Goal: Communication & Community: Answer question/provide support

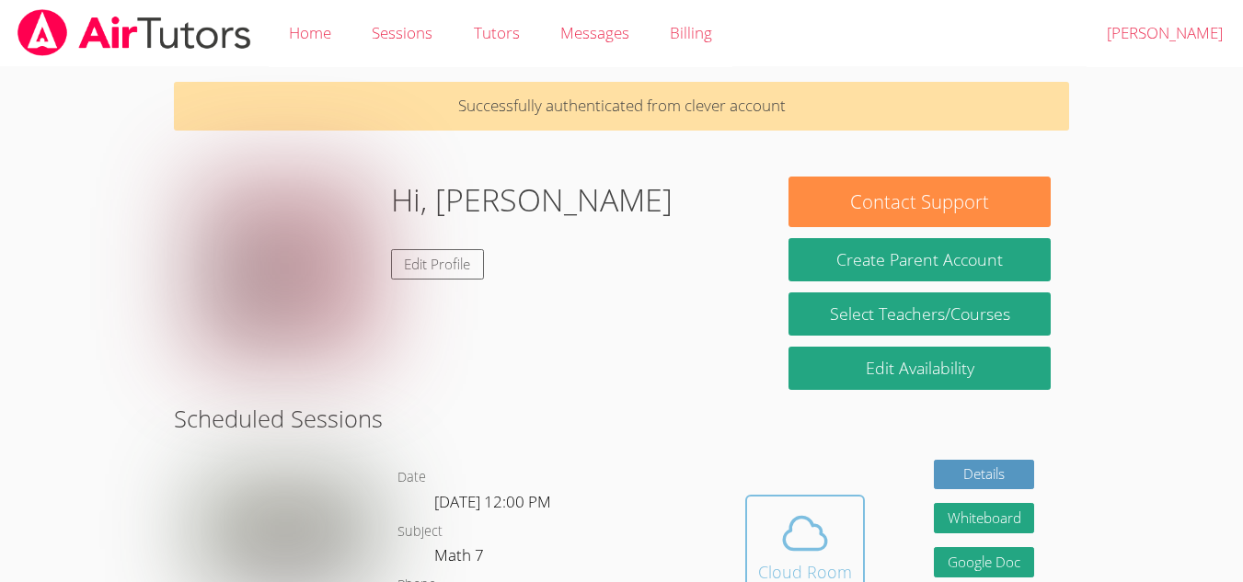
click at [830, 547] on icon at bounding box center [805, 534] width 52 height 52
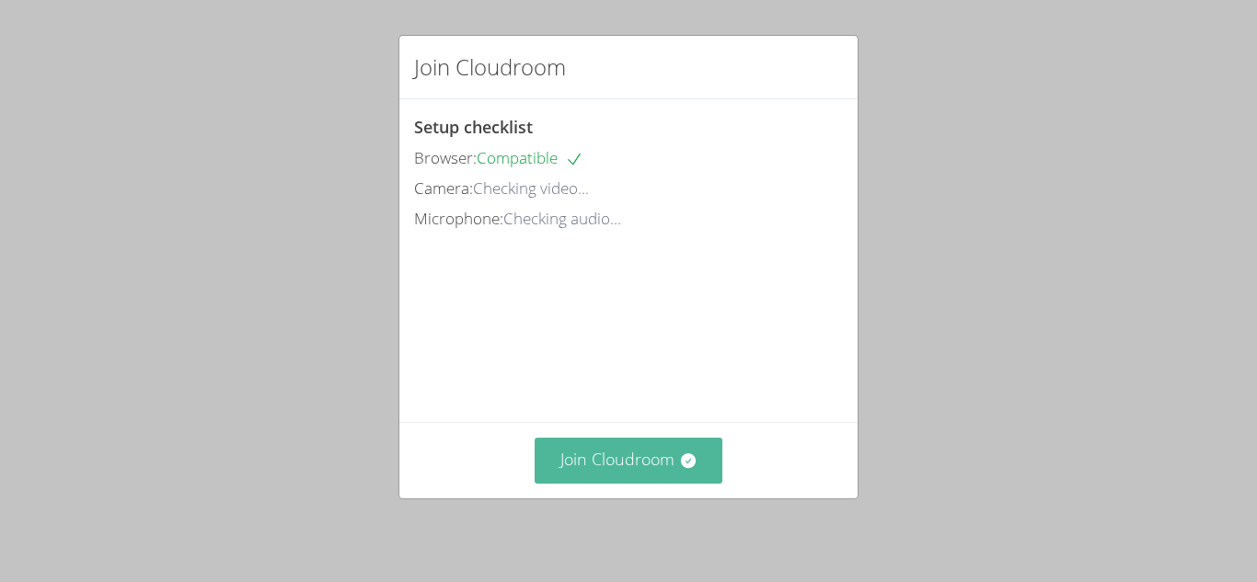
click at [612, 465] on button "Join Cloudroom" at bounding box center [628, 460] width 189 height 45
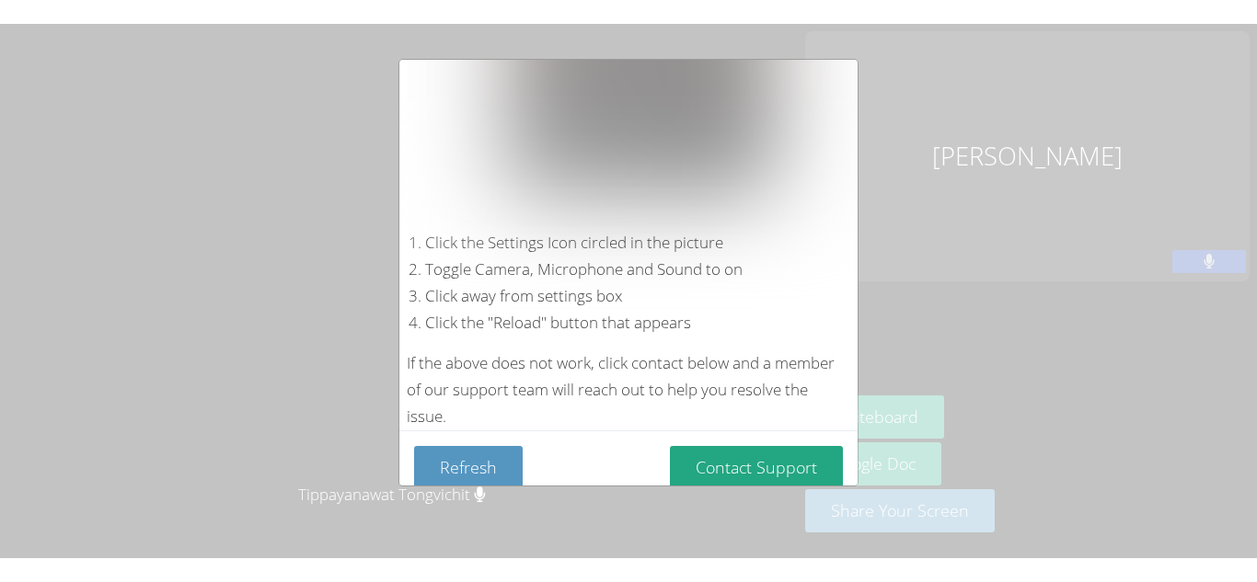
scroll to position [391, 0]
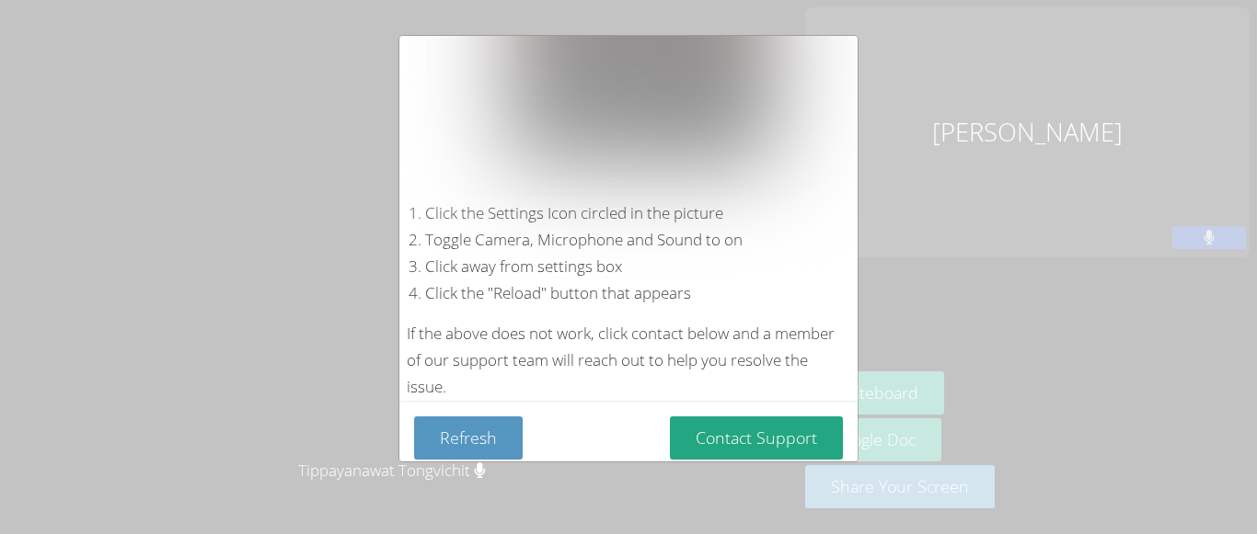
click at [989, 411] on div "Device Permissions Required Camera is blocked . Please follow these steps to un…" at bounding box center [628, 267] width 1257 height 534
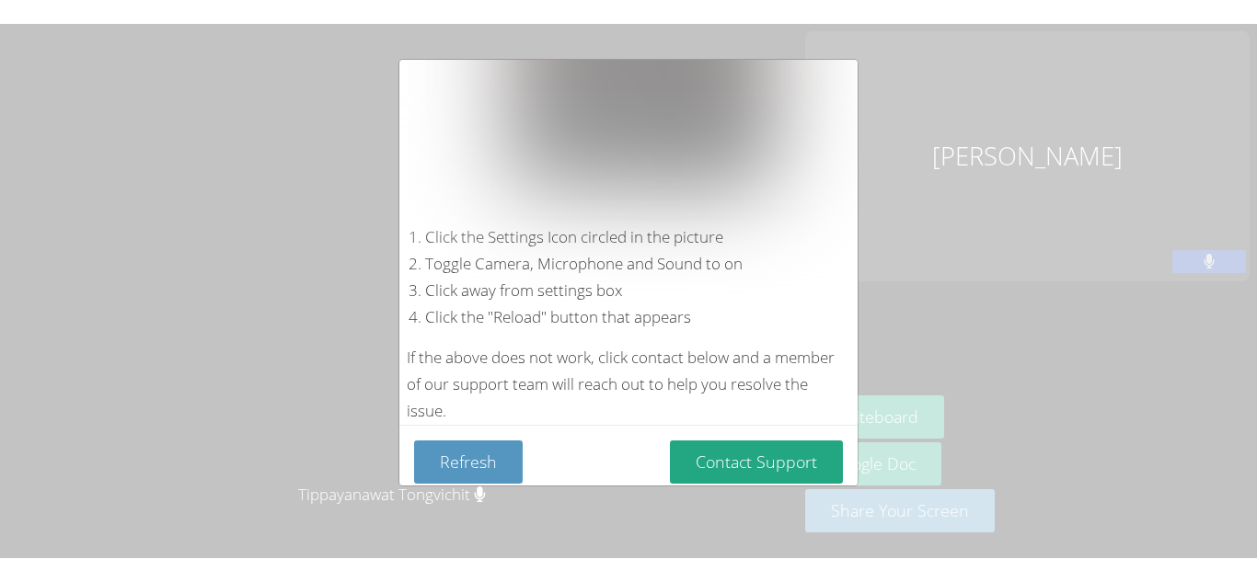
scroll to position [353, 0]
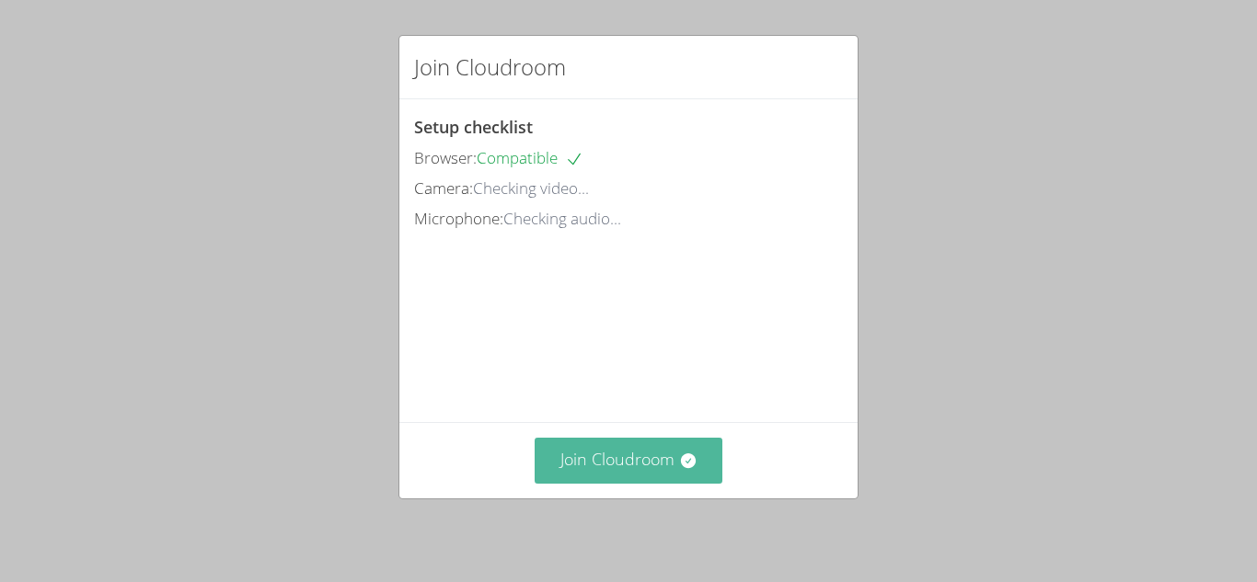
click at [649, 455] on button "Join Cloudroom" at bounding box center [628, 460] width 189 height 45
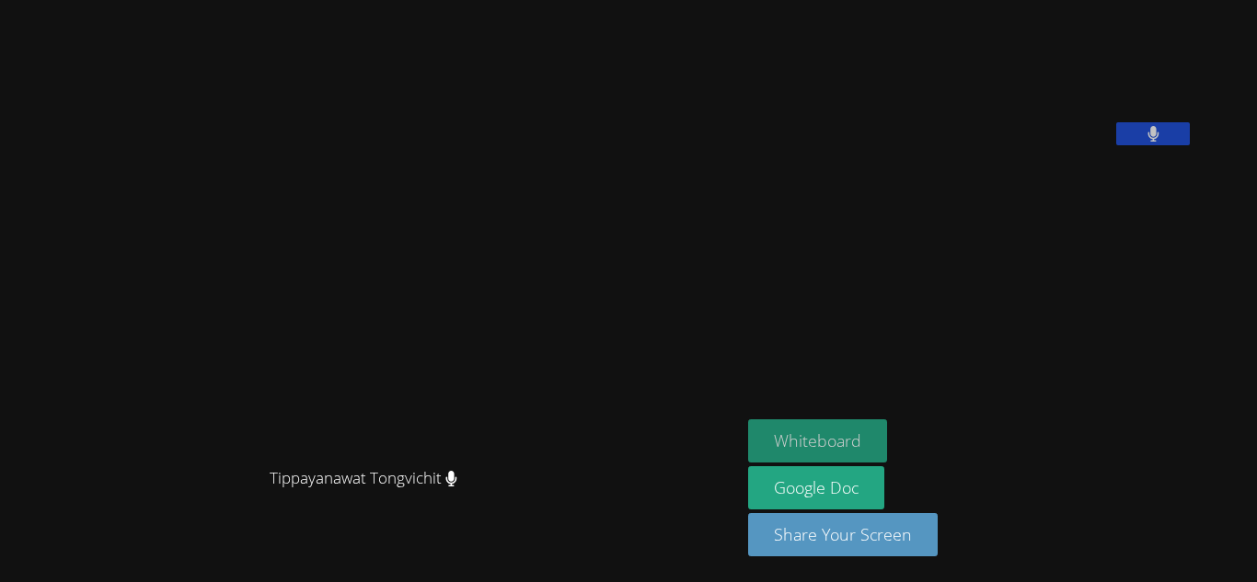
click at [867, 444] on button "Whiteboard" at bounding box center [817, 440] width 139 height 43
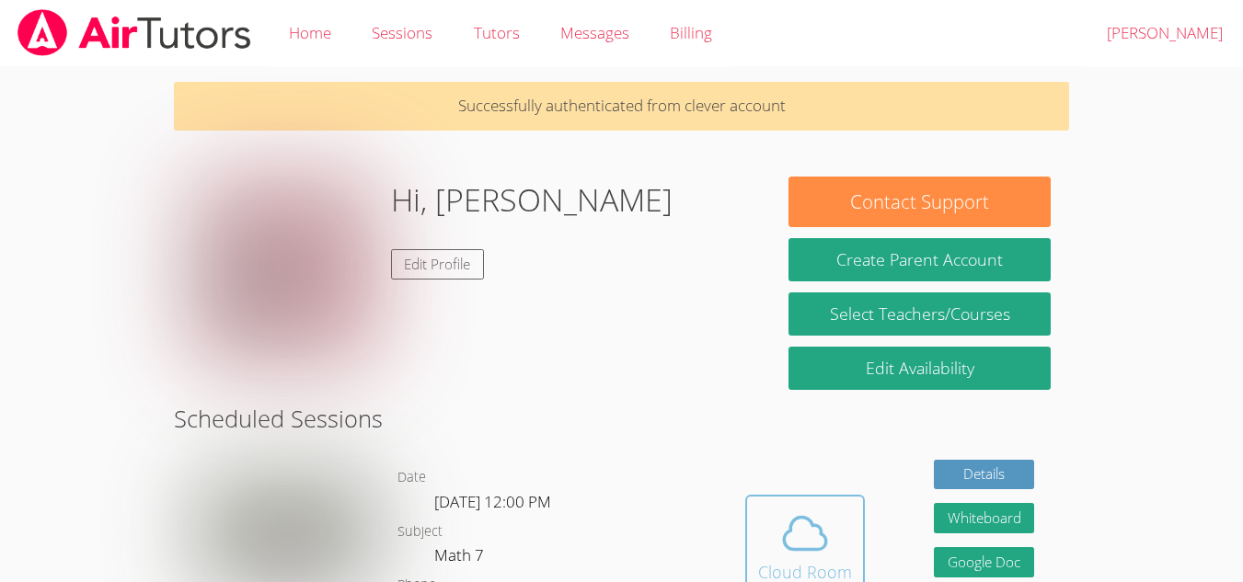
click at [844, 522] on span at bounding box center [805, 534] width 94 height 52
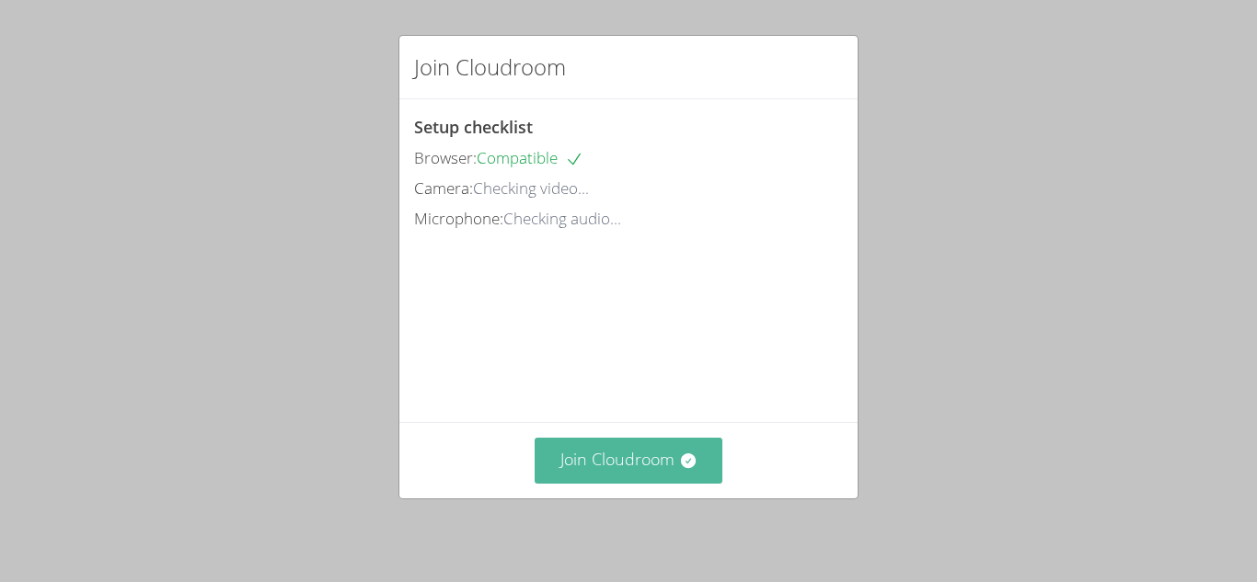
click at [639, 456] on button "Join Cloudroom" at bounding box center [628, 460] width 189 height 45
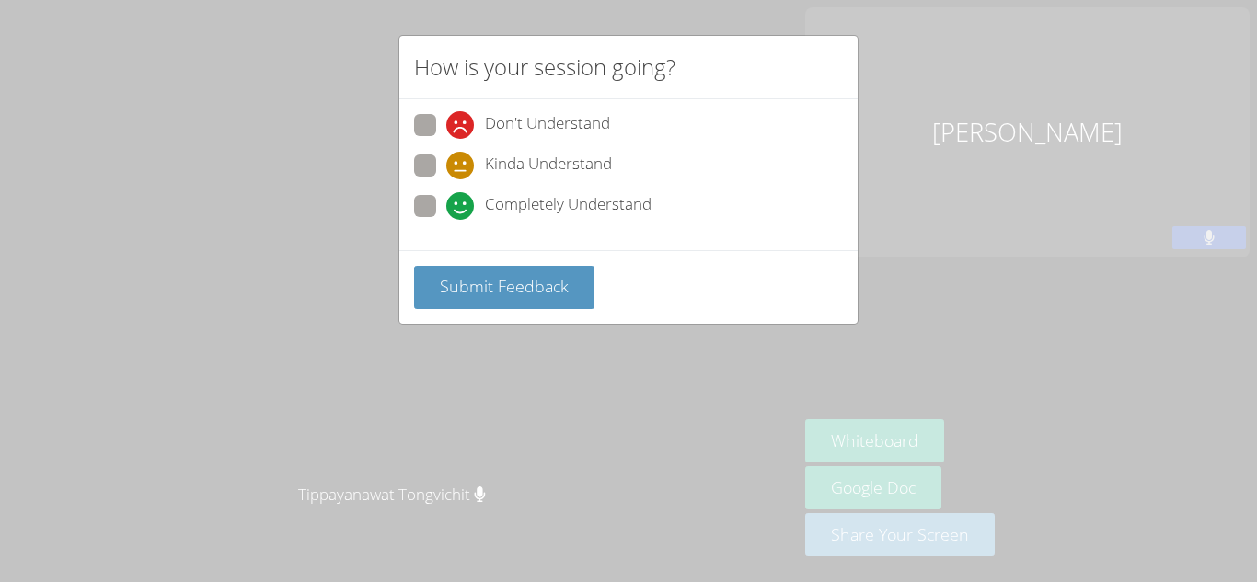
click at [446, 220] on span at bounding box center [446, 220] width 0 height 0
click at [446, 206] on input "Completely Understand" at bounding box center [454, 203] width 16 height 16
radio input "true"
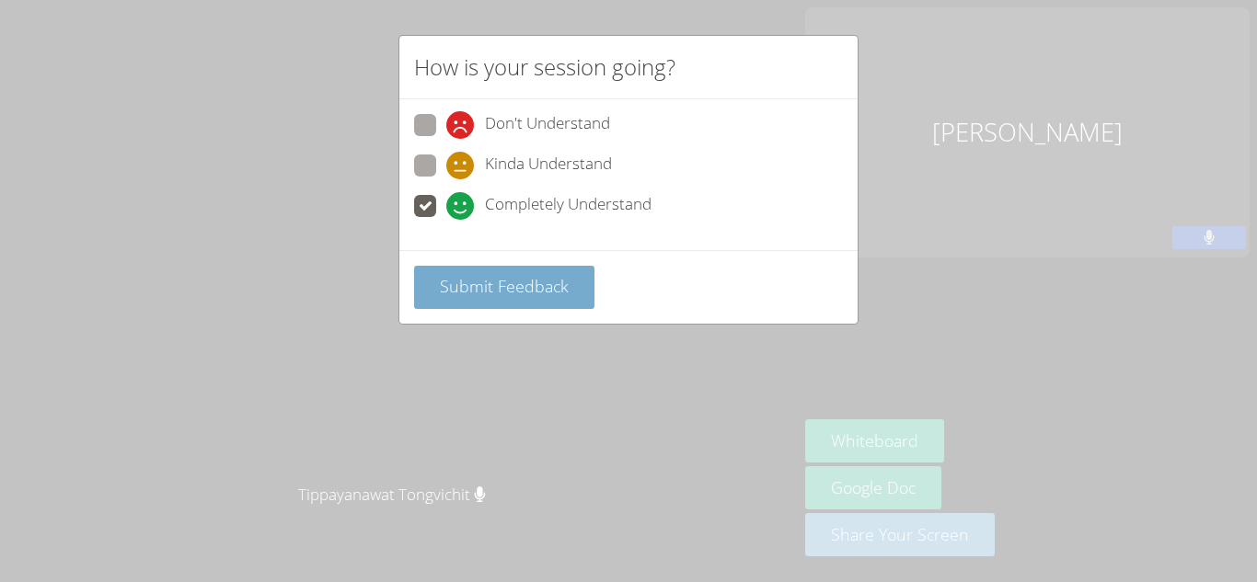
click at [492, 280] on span "Submit Feedback" at bounding box center [504, 286] width 129 height 22
